Goal: Check status: Check status

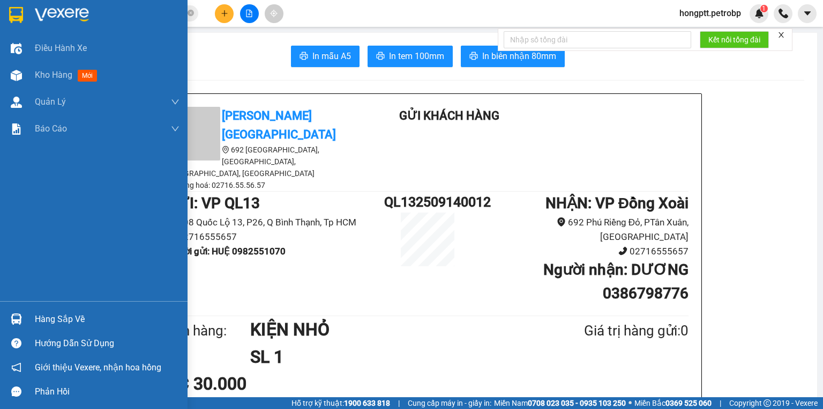
scroll to position [347, 0]
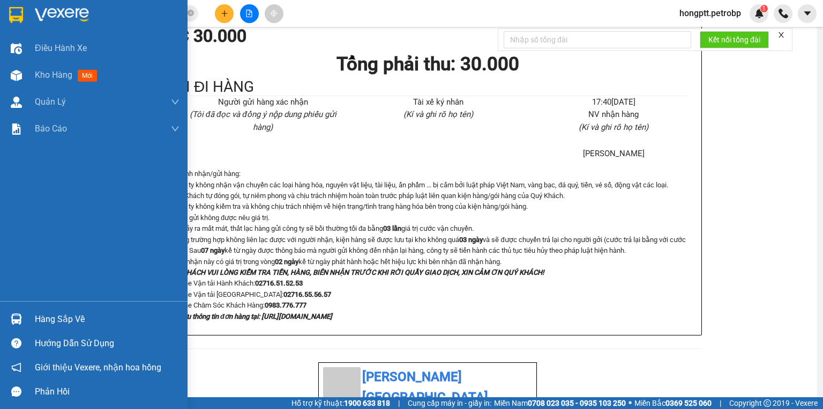
click at [29, 320] on div "Hàng sắp về" at bounding box center [94, 319] width 188 height 24
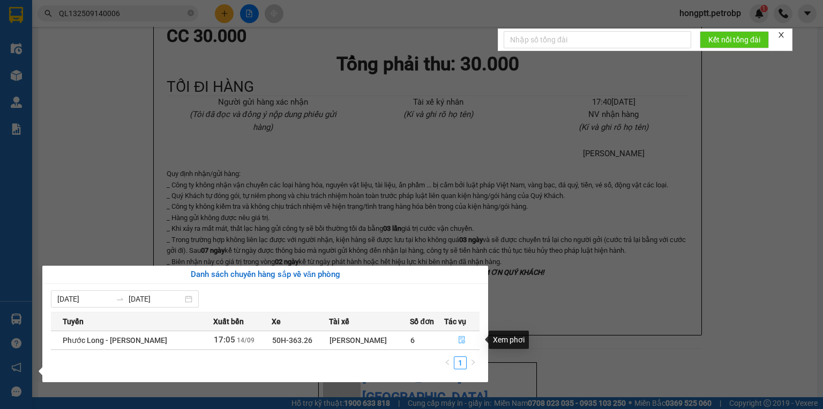
click at [464, 341] on icon "file-done" at bounding box center [462, 340] width 8 height 8
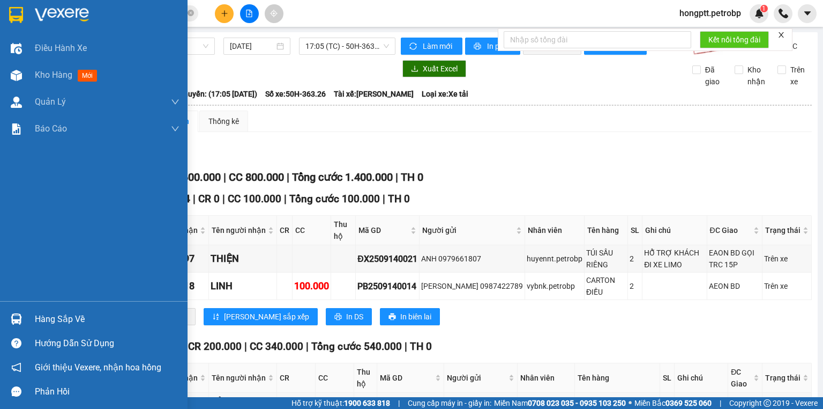
click at [35, 321] on div "Hàng sắp về" at bounding box center [107, 319] width 145 height 16
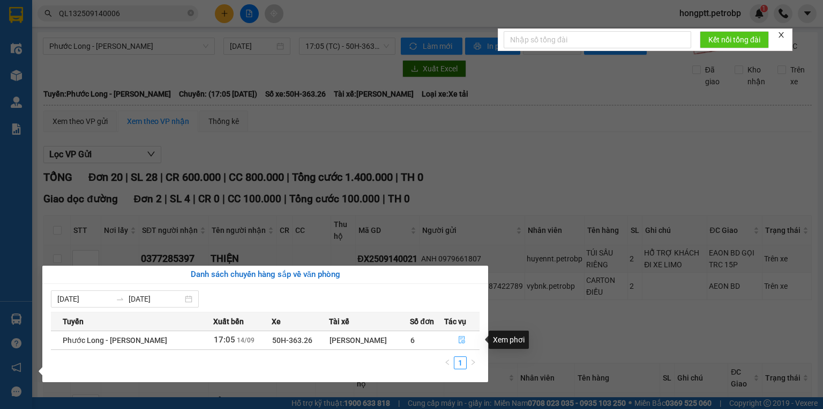
click at [457, 337] on button "button" at bounding box center [462, 339] width 35 height 17
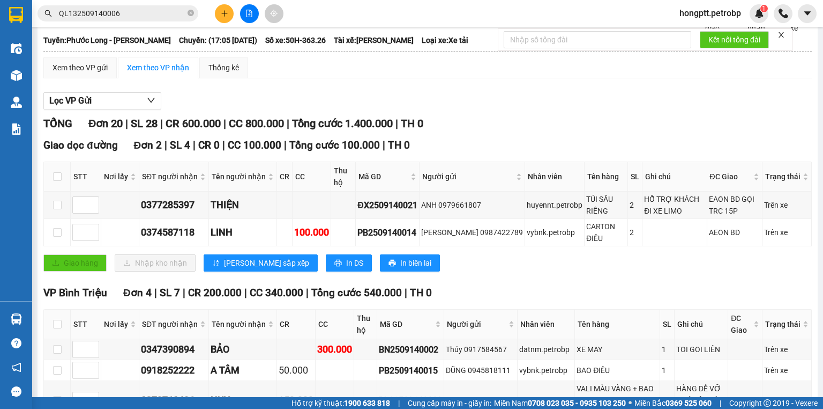
scroll to position [86, 0]
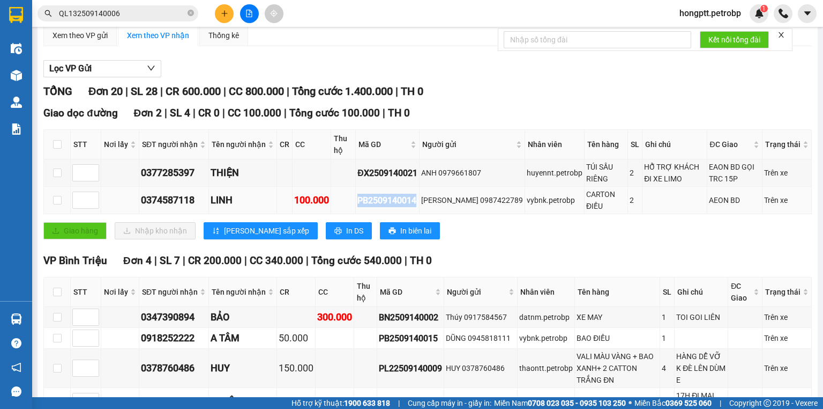
drag, startPoint x: 415, startPoint y: 210, endPoint x: 347, endPoint y: 211, distance: 67.6
click at [347, 211] on tr "0374587118 LINH 100.000 PB2509140014 [GEOGRAPHIC_DATA] 0987422789 vybnk.petrobp…" at bounding box center [428, 200] width 768 height 27
drag, startPoint x: 347, startPoint y: 211, endPoint x: 437, endPoint y: 229, distance: 91.5
click at [437, 229] on div "Giao dọc đường Đơn 2 | SL 4 | CR 0 | CC 100.000 | Tổng cước 100.000 | TH 0 STT …" at bounding box center [427, 176] width 769 height 142
drag, startPoint x: 416, startPoint y: 209, endPoint x: 357, endPoint y: 212, distance: 59.1
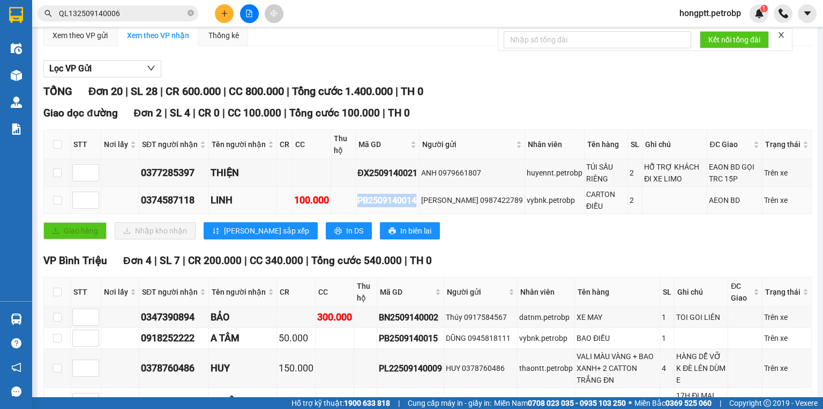
click at [358, 207] on div "PB2509140014" at bounding box center [388, 200] width 60 height 13
copy div "PB2509140014"
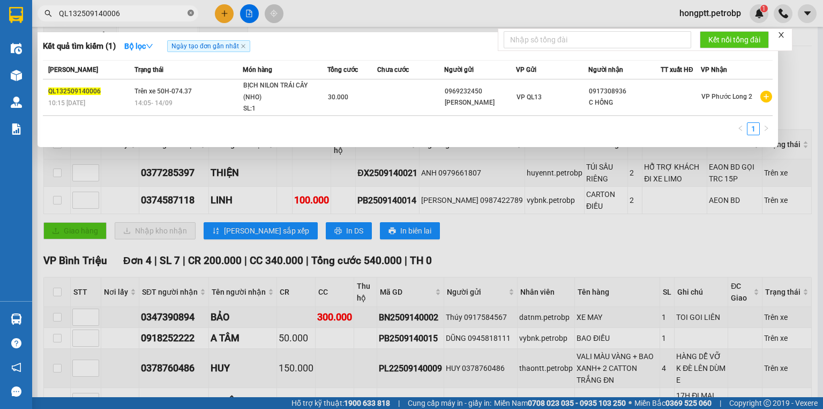
click at [190, 10] on icon "close-circle" at bounding box center [191, 13] width 6 height 6
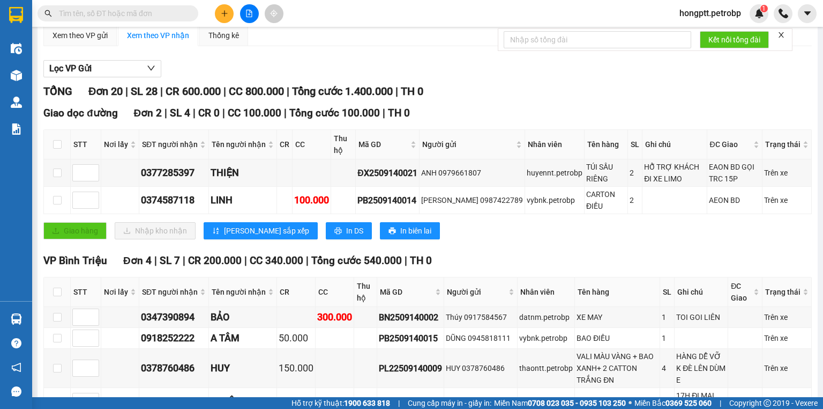
drag, startPoint x: 189, startPoint y: 10, endPoint x: 116, endPoint y: 11, distance: 72.9
click at [116, 11] on input "text" at bounding box center [122, 14] width 127 height 12
paste input "PB2509140014"
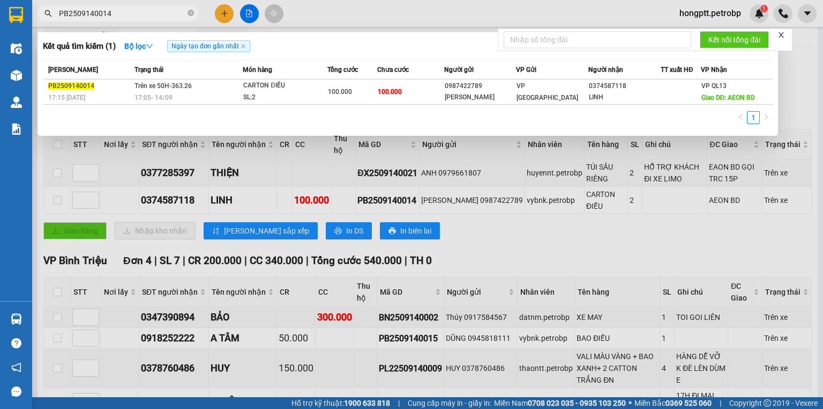
type input "PB2509140014"
click at [298, 160] on div at bounding box center [411, 204] width 823 height 409
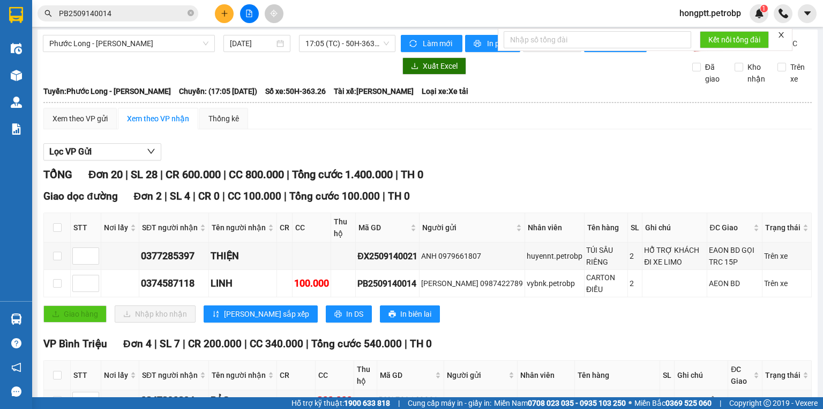
scroll to position [0, 0]
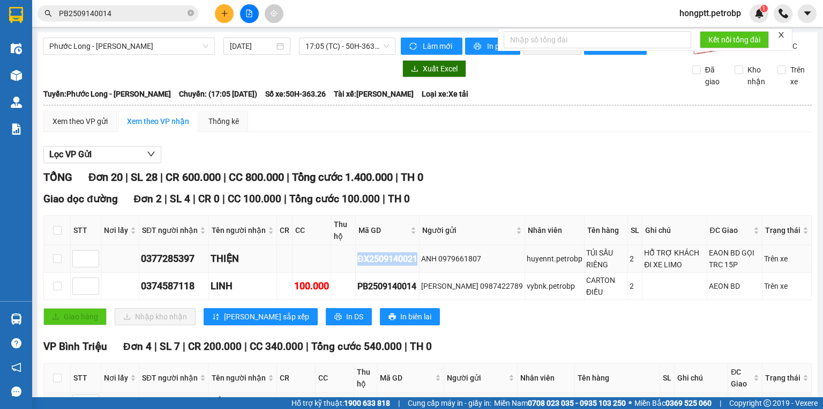
drag, startPoint x: 416, startPoint y: 266, endPoint x: 349, endPoint y: 259, distance: 67.4
click at [349, 259] on tr "0377285397 THIỆN ĐX2509140021 ANH 0979661807 huyennt.petrobp TÚI SẦU RIÊNG 2 HỖ…" at bounding box center [428, 258] width 768 height 27
click at [479, 333] on div "Giao dọc đường Đơn 2 | SL 4 | CR 0 | CC 100.000 | Tổng cước 100.000 | TH 0 STT …" at bounding box center [427, 262] width 769 height 142
drag, startPoint x: 417, startPoint y: 266, endPoint x: 365, endPoint y: 268, distance: 52.0
click at [365, 265] on div "ĐX2509140021" at bounding box center [388, 258] width 60 height 13
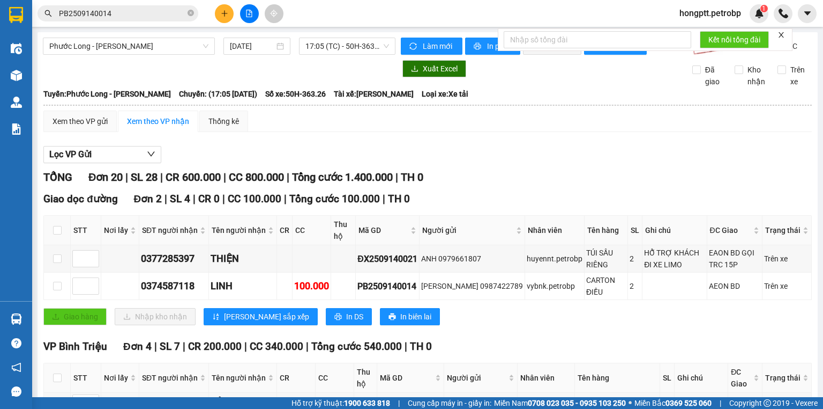
click at [782, 34] on icon "close" at bounding box center [781, 34] width 5 height 5
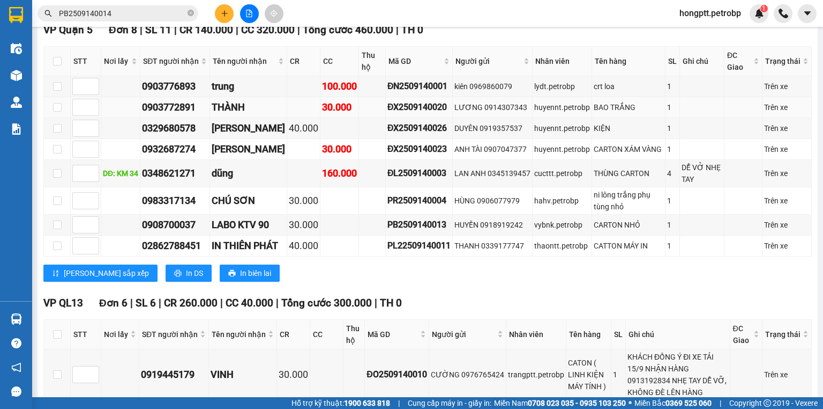
scroll to position [511, 0]
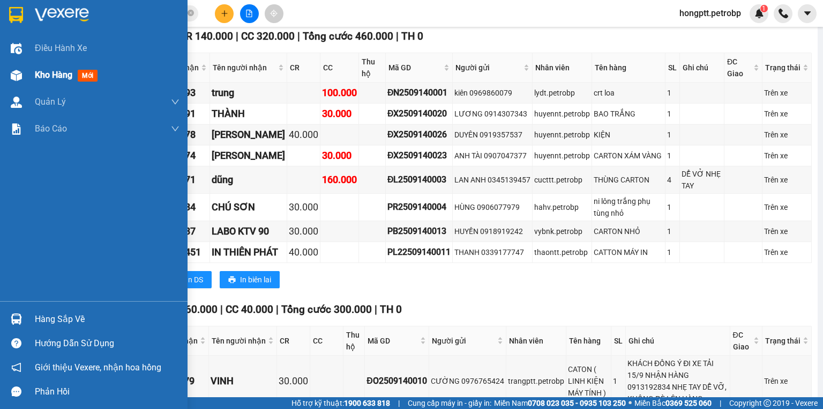
click at [24, 76] on div at bounding box center [16, 75] width 19 height 19
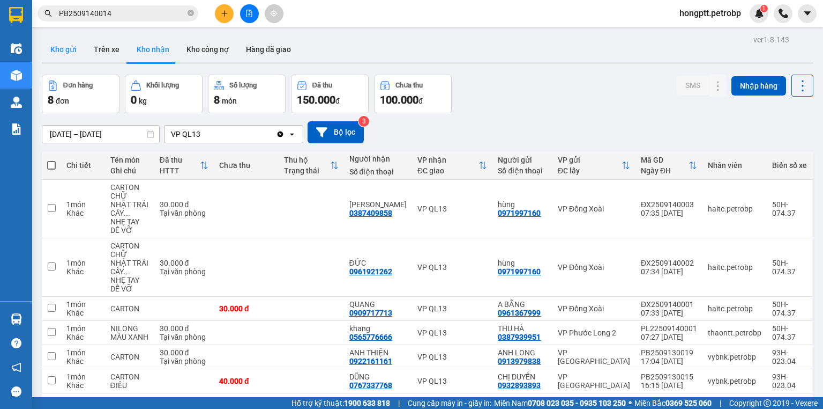
click at [60, 54] on button "Kho gửi" at bounding box center [63, 49] width 43 height 26
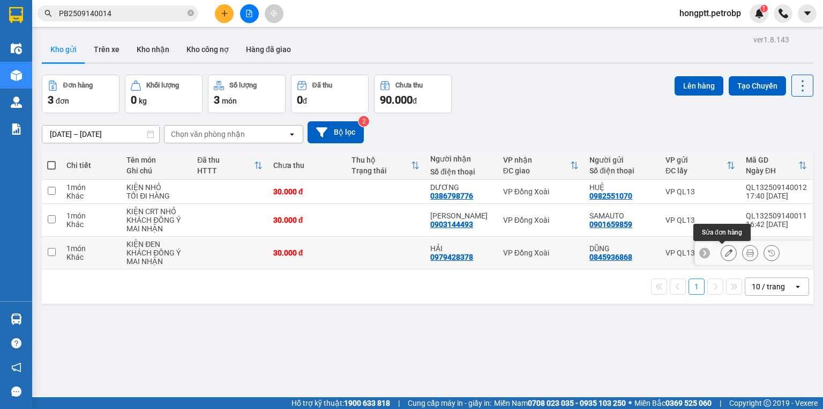
click at [726, 250] on icon at bounding box center [729, 253] width 8 height 8
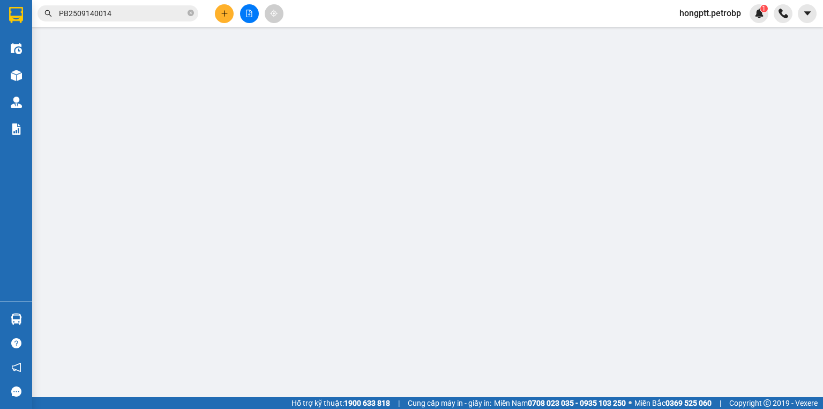
type input "0845936868"
type input "DŨNG"
type input "0979428378"
type input "HẢI"
type input "30.000"
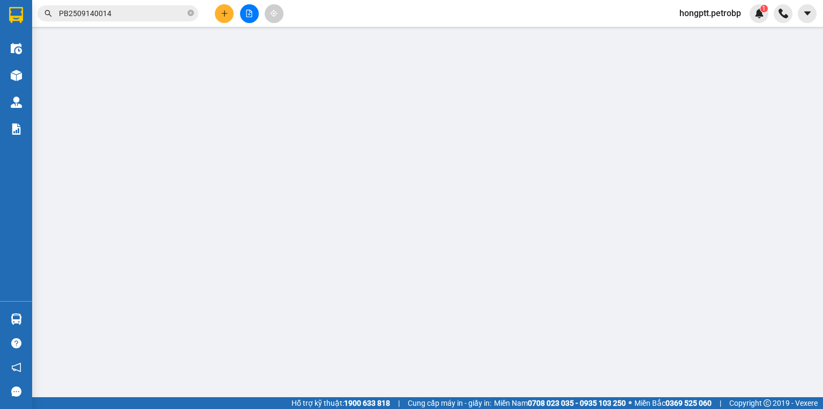
type input "30.000"
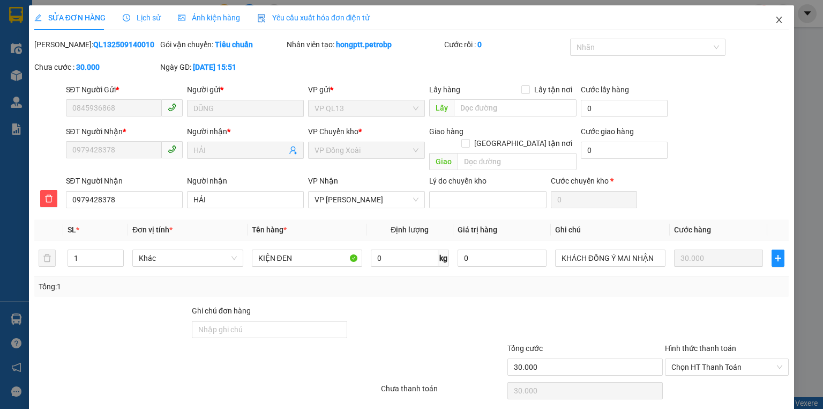
click at [776, 14] on span "Close" at bounding box center [779, 20] width 30 height 30
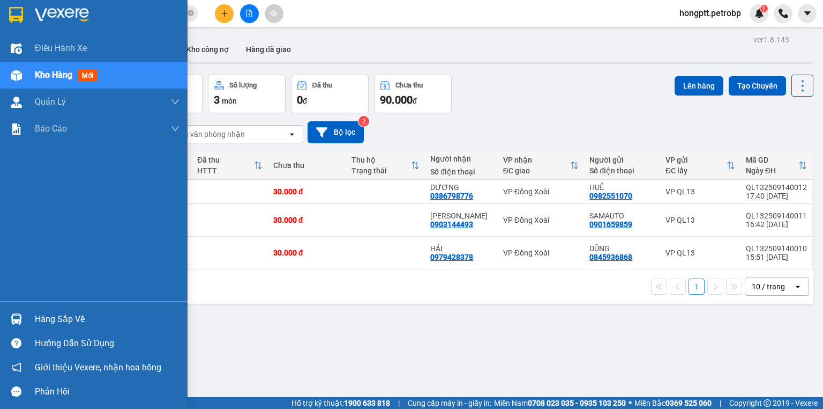
click at [34, 319] on div "Hàng sắp về" at bounding box center [94, 319] width 188 height 24
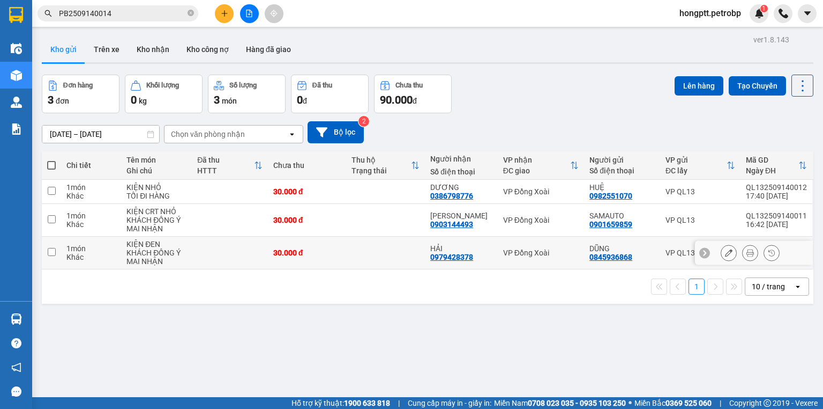
click at [234, 237] on section "Kết quả tìm kiếm ( 1 ) Bộ lọc Ngày tạo đơn gần nhất Mã ĐH Trạng thái Món hàng T…" at bounding box center [411, 204] width 823 height 409
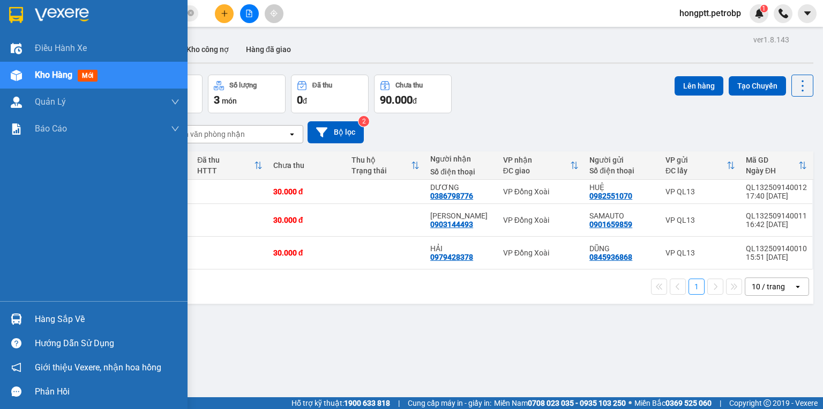
click at [13, 315] on img at bounding box center [16, 318] width 11 height 11
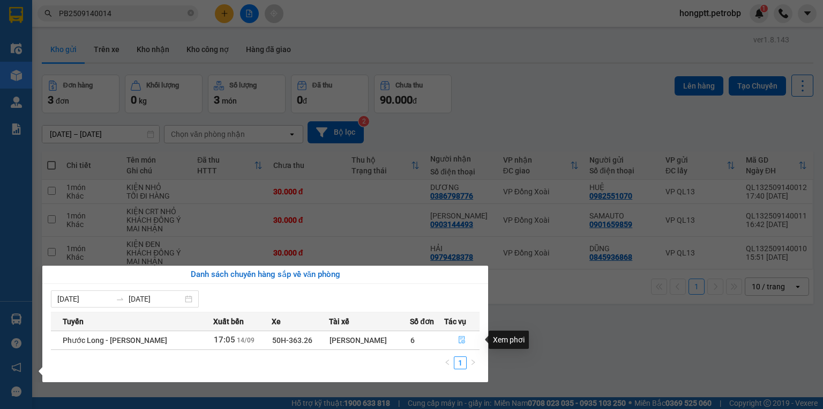
click at [462, 343] on span "file-done" at bounding box center [462, 340] width 8 height 9
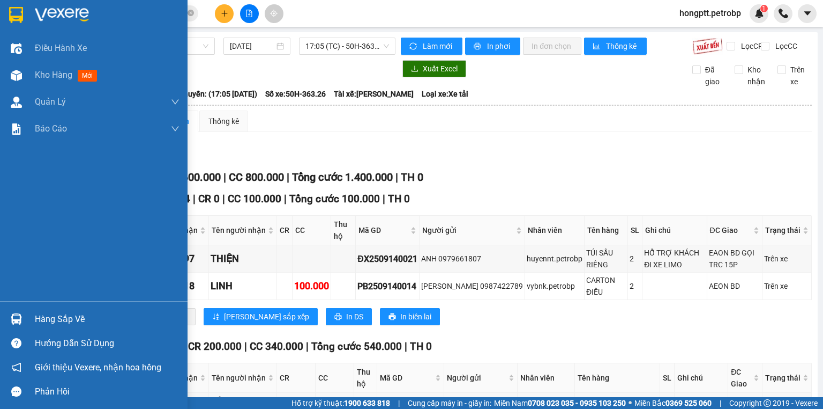
click at [60, 319] on div "Hàng sắp về" at bounding box center [107, 319] width 145 height 16
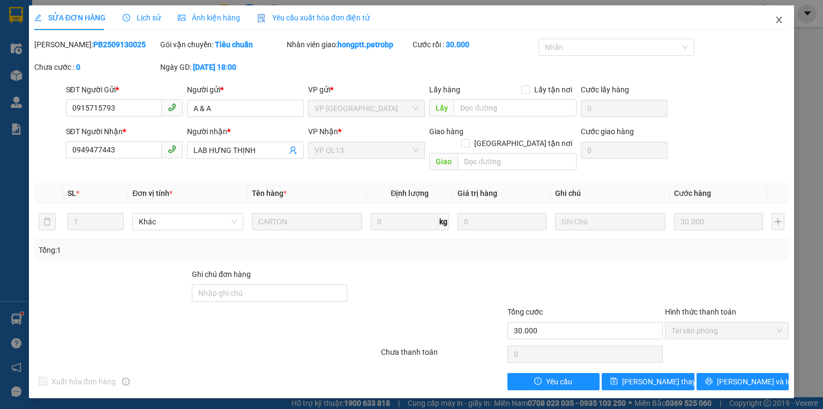
click at [783, 19] on icon "close" at bounding box center [779, 20] width 9 height 9
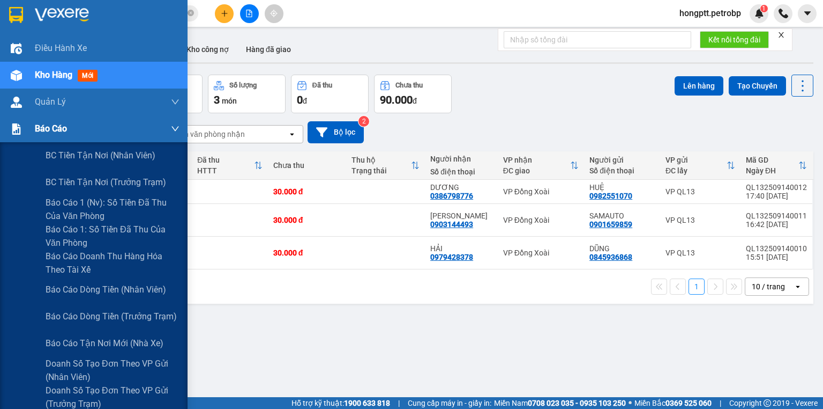
click at [22, 130] on div at bounding box center [16, 129] width 19 height 19
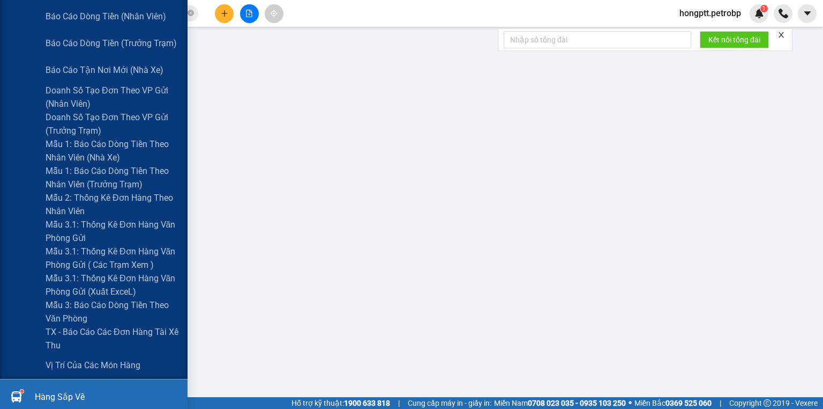
scroll to position [300, 0]
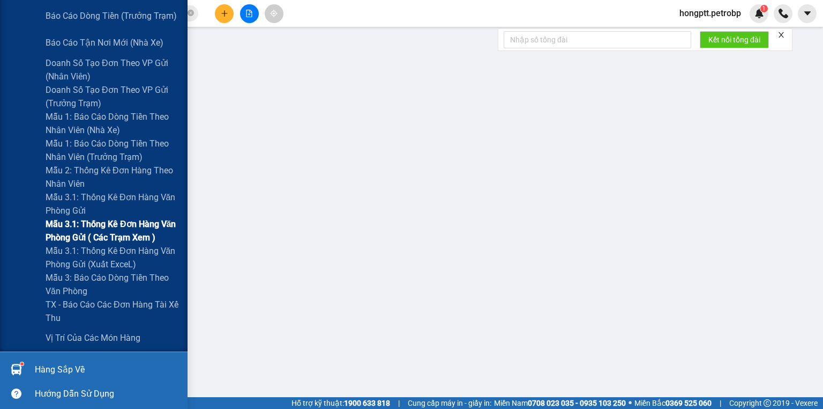
click at [120, 234] on span "Mẫu 3.1: Thống kê đơn hàng văn phòng gửi ( các trạm xem )" at bounding box center [113, 230] width 134 height 27
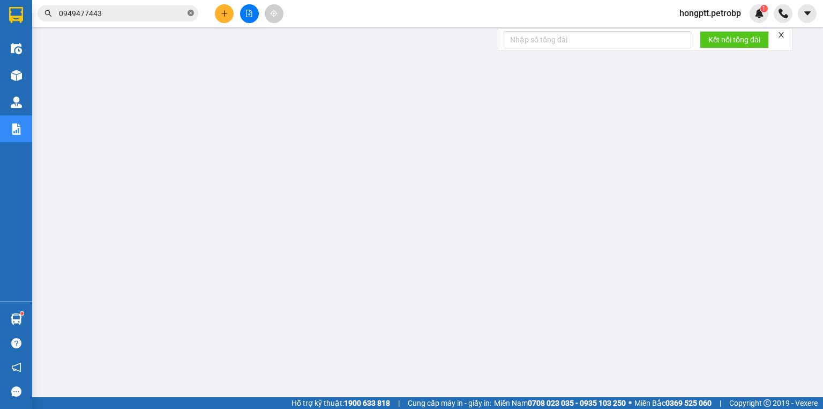
click at [188, 11] on icon "close-circle" at bounding box center [191, 13] width 6 height 6
drag, startPoint x: 188, startPoint y: 11, endPoint x: 99, endPoint y: 2, distance: 89.5
click at [99, 2] on div "Kết quả tìm kiếm ( 600 ) Bộ lọc Ngày tạo đơn gần nhất Mã ĐH Trạng thái Món hàng…" at bounding box center [411, 13] width 823 height 27
click at [99, 13] on input "text" at bounding box center [122, 14] width 127 height 12
paste input "QL132509140001"
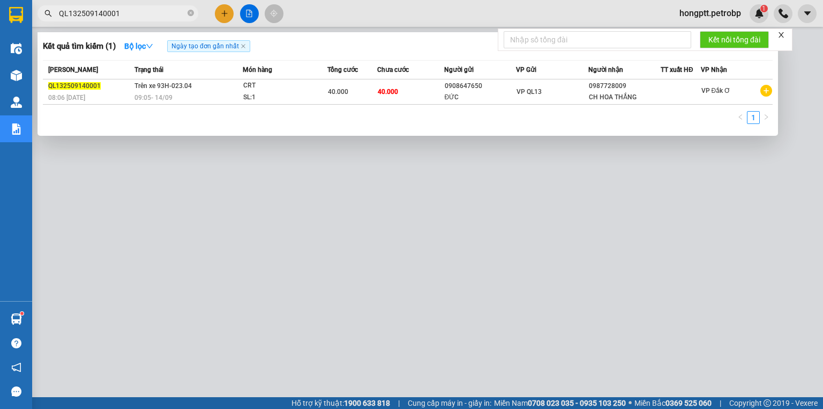
type input "QL132509140001"
click at [412, 195] on div at bounding box center [411, 204] width 823 height 409
click at [188, 9] on span at bounding box center [191, 14] width 6 height 10
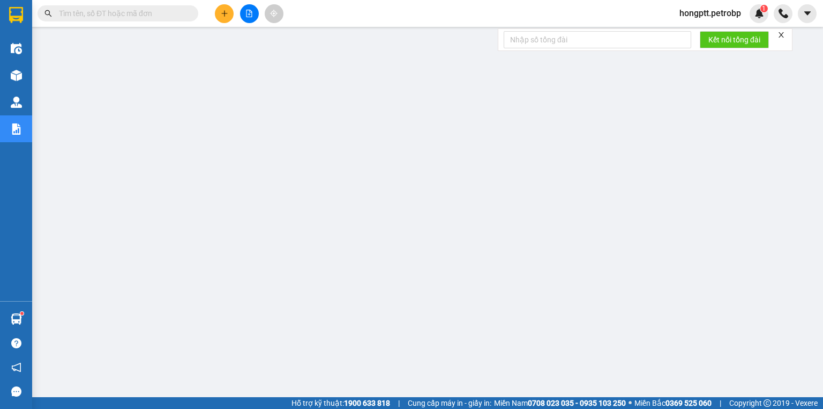
drag, startPoint x: 181, startPoint y: 11, endPoint x: 144, endPoint y: 17, distance: 37.9
click at [144, 17] on input "text" at bounding box center [122, 14] width 127 height 12
paste input "ĐX2509140001"
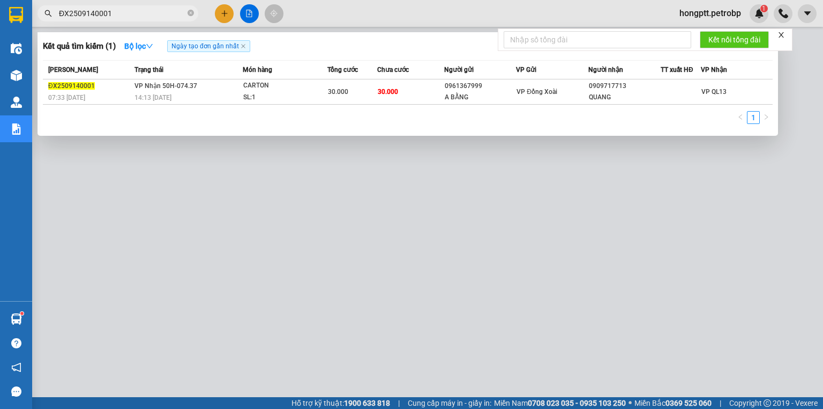
type input "ĐX2509140001"
click at [530, 213] on div at bounding box center [411, 204] width 823 height 409
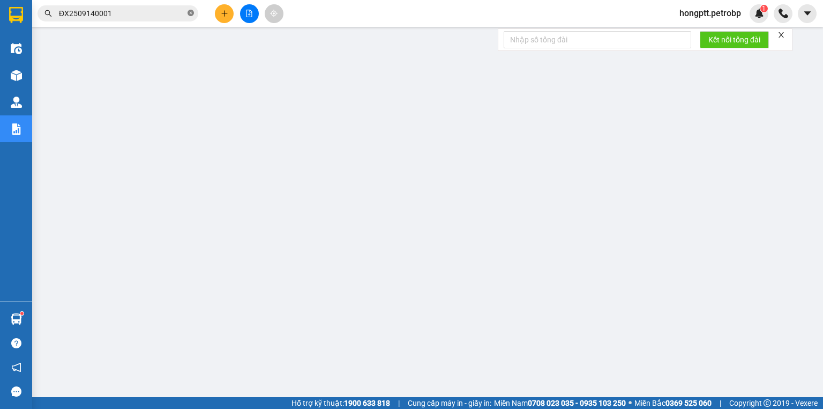
click at [189, 11] on icon "close-circle" at bounding box center [191, 13] width 6 height 6
drag, startPoint x: 187, startPoint y: 11, endPoint x: 148, endPoint y: 13, distance: 39.2
click at [148, 13] on input "text" at bounding box center [122, 14] width 127 height 12
paste input "ĐX2509140016"
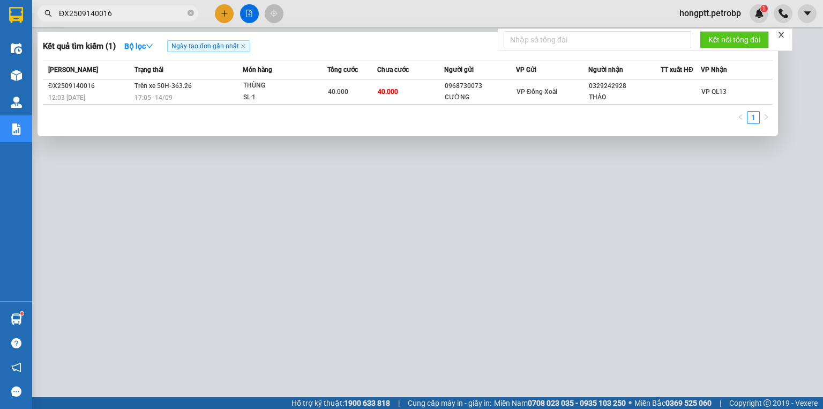
type input "ĐX2509140016"
click at [183, 197] on div at bounding box center [411, 204] width 823 height 409
